Goal: Task Accomplishment & Management: Use online tool/utility

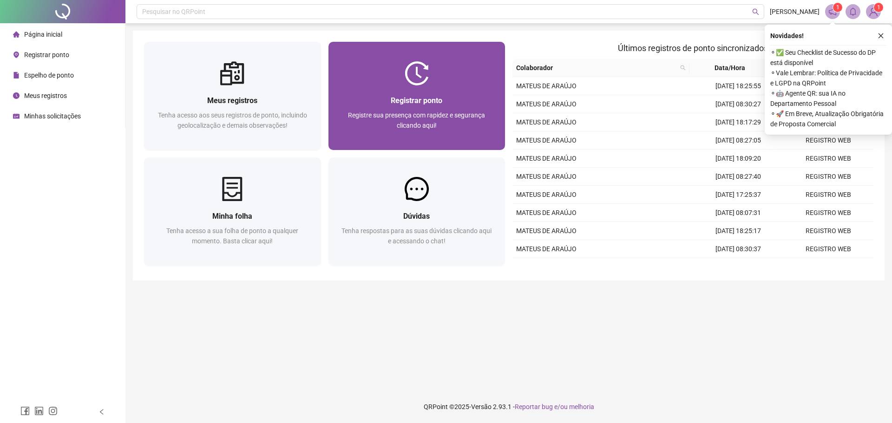
click at [470, 77] on div at bounding box center [416, 73] width 177 height 24
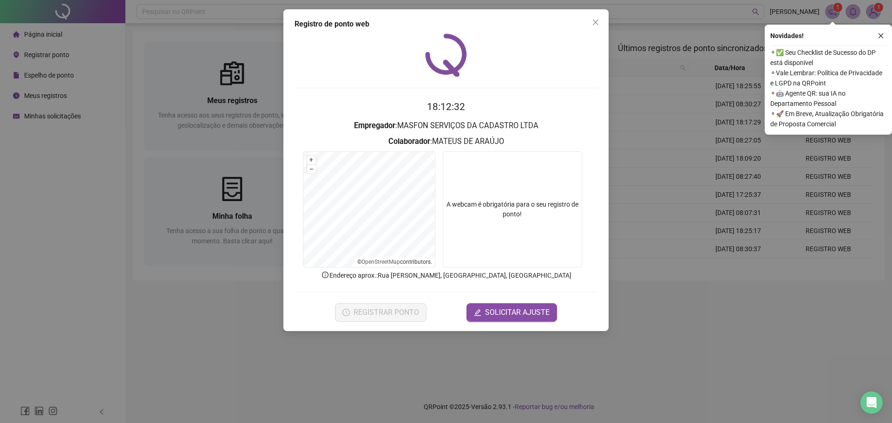
click at [450, 318] on div "REGISTRAR PONTO SOLICITAR AJUSTE" at bounding box center [445, 312] width 303 height 19
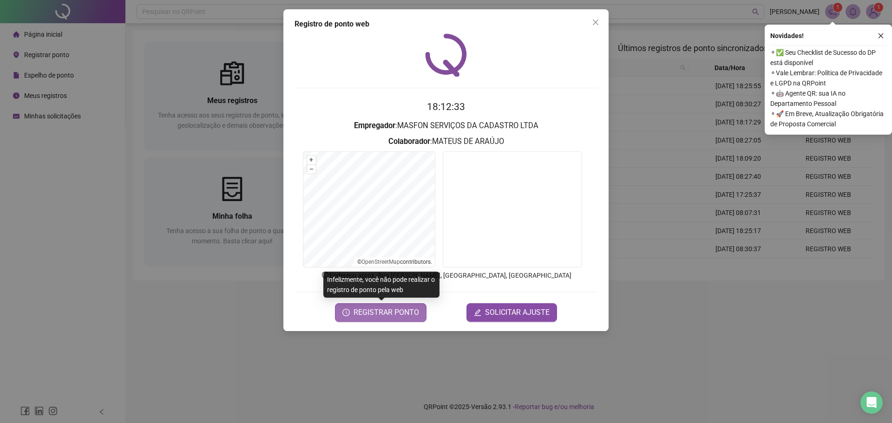
click at [395, 314] on span "REGISTRAR PONTO" at bounding box center [385, 312] width 65 height 11
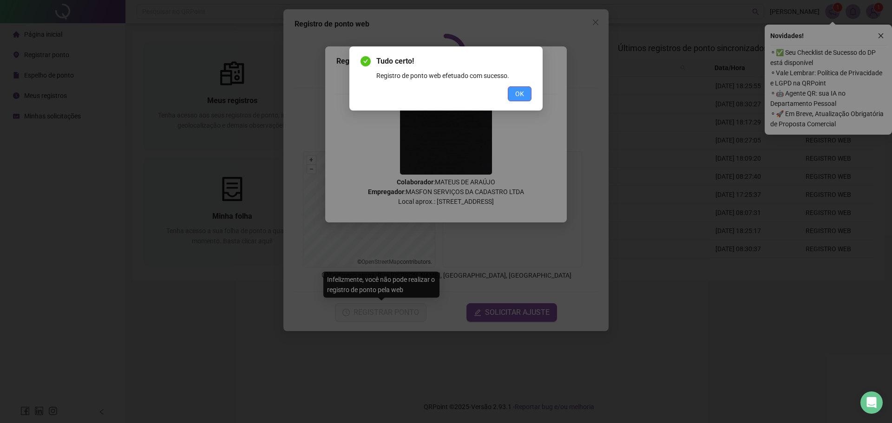
click at [523, 92] on span "OK" at bounding box center [519, 94] width 9 height 10
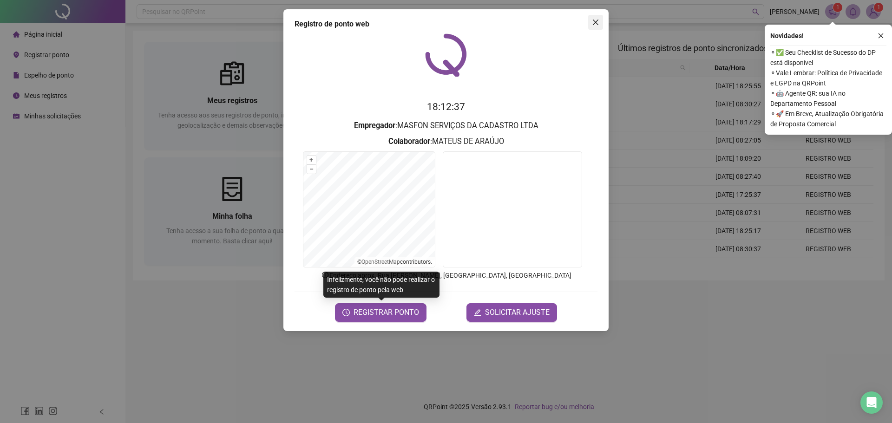
click at [601, 18] on button "Close" at bounding box center [595, 22] width 15 height 15
